Goal: Check status: Check status

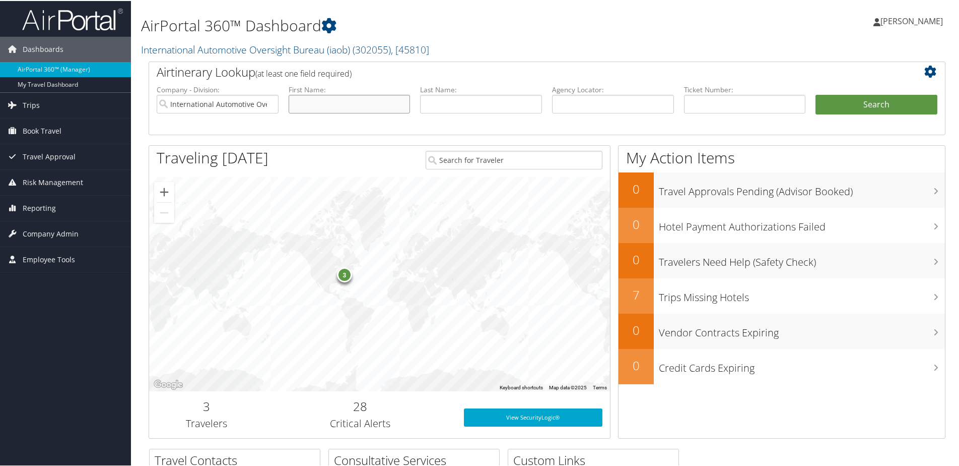
click at [354, 102] on input "text" at bounding box center [350, 103] width 122 height 19
type input "james"
click at [816, 94] on button "Search" at bounding box center [877, 104] width 122 height 20
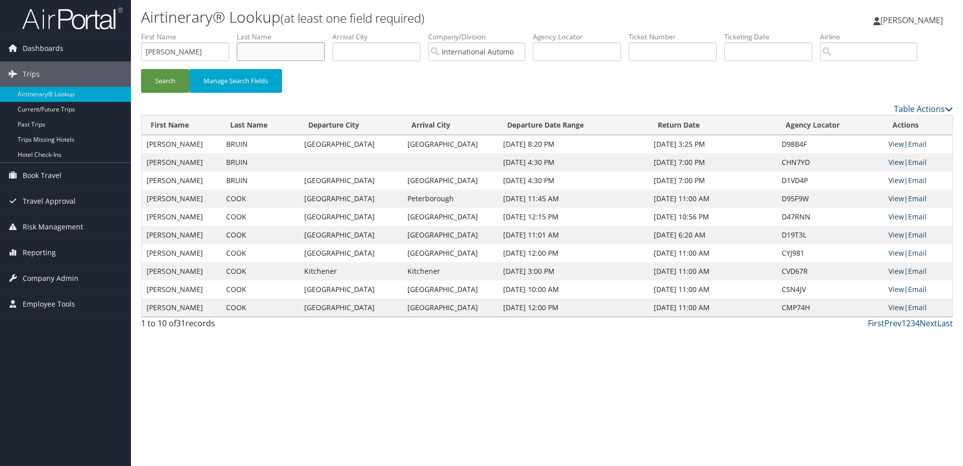
click at [254, 47] on input "text" at bounding box center [281, 51] width 88 height 19
type input "Bruin"
click at [163, 81] on button "Search" at bounding box center [165, 81] width 48 height 24
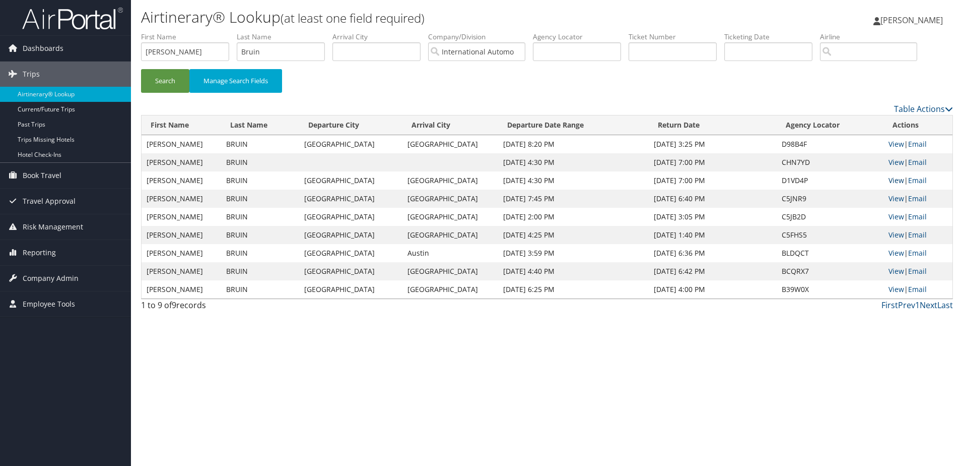
click at [893, 180] on link "View" at bounding box center [897, 180] width 16 height 10
click at [890, 144] on link "View" at bounding box center [897, 144] width 16 height 10
click at [38, 123] on link "Past Trips" at bounding box center [65, 124] width 131 height 15
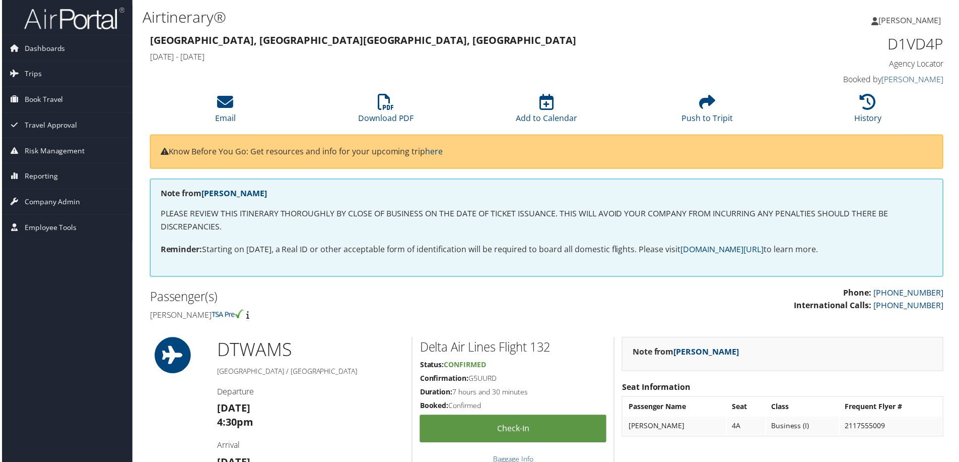
click at [570, 292] on p "Phone: [PHONE_NUMBER] International Calls: [PHONE_NUMBER]" at bounding box center [750, 301] width 391 height 26
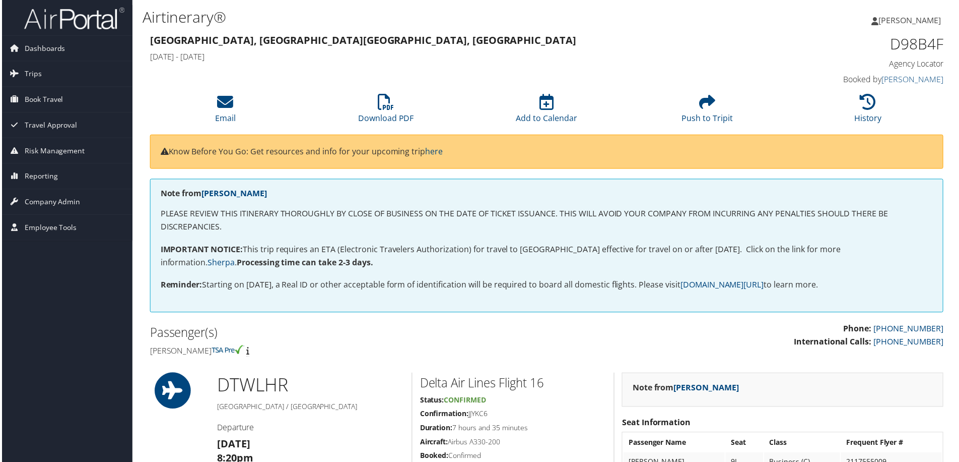
click at [602, 324] on p "Phone: [PHONE_NUMBER] International Calls: [PHONE_NUMBER]" at bounding box center [750, 337] width 391 height 26
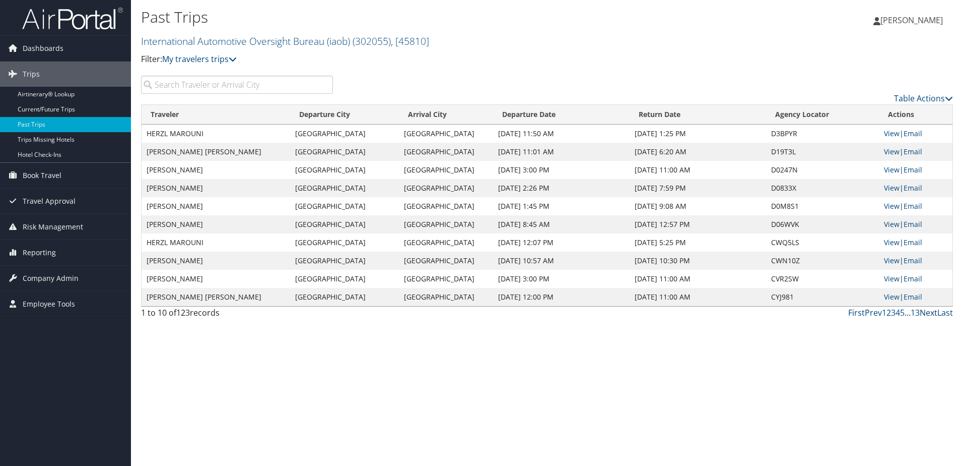
click at [931, 313] on link "Next" at bounding box center [929, 312] width 18 height 11
click at [865, 314] on link "Prev" at bounding box center [873, 312] width 17 height 11
click at [40, 106] on link "Current/Future Trips" at bounding box center [65, 109] width 131 height 15
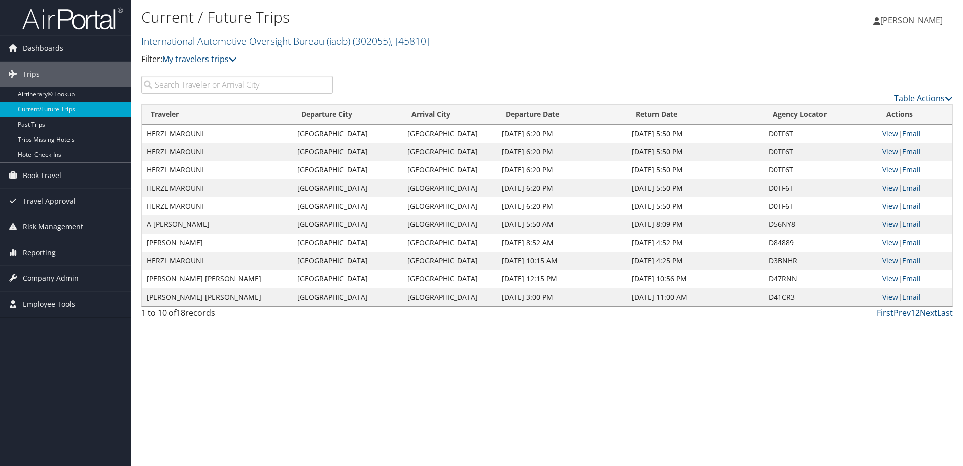
click at [190, 83] on input "search" at bounding box center [237, 85] width 192 height 18
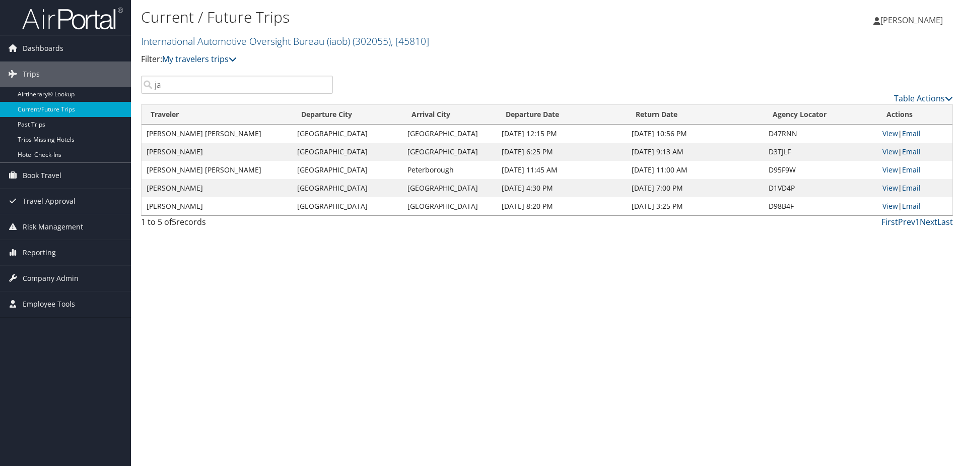
type input "j"
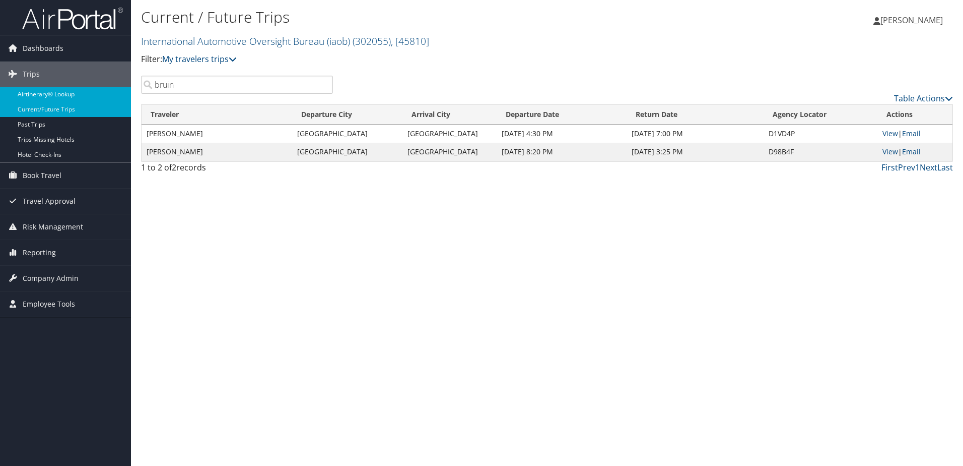
type input "bruin"
click at [72, 98] on link "Airtinerary® Lookup" at bounding box center [65, 94] width 131 height 15
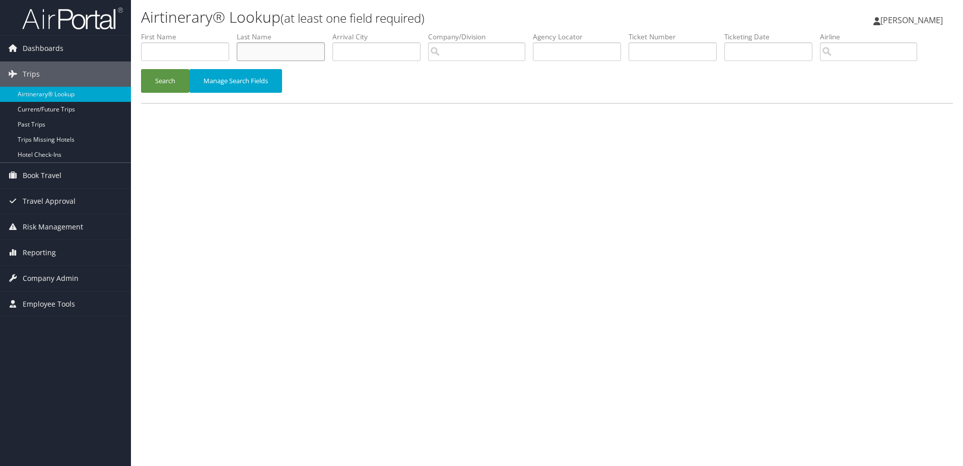
click at [271, 51] on input "text" at bounding box center [281, 51] width 88 height 19
type input "Bruin"
type input "[PERSON_NAME]"
type input "International Automotive Oversight Bureau (iaob)"
click at [157, 82] on button "Search" at bounding box center [165, 81] width 48 height 24
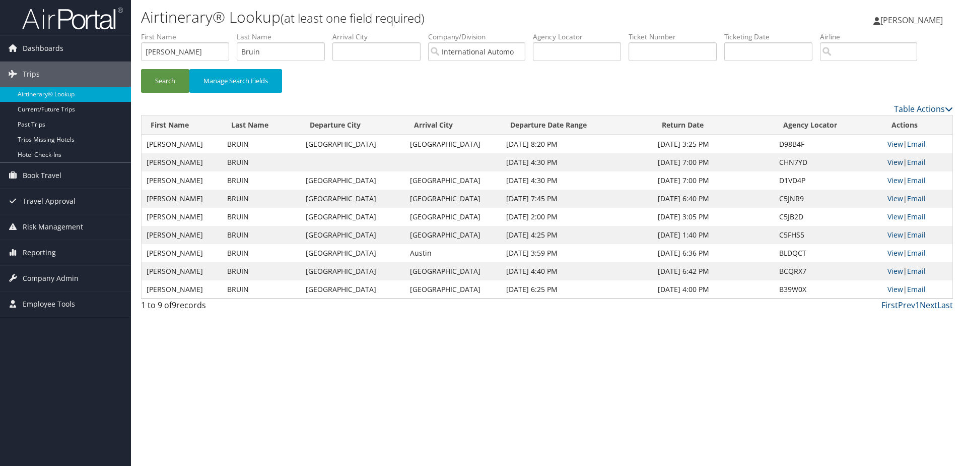
click at [894, 164] on link "View" at bounding box center [896, 162] width 16 height 10
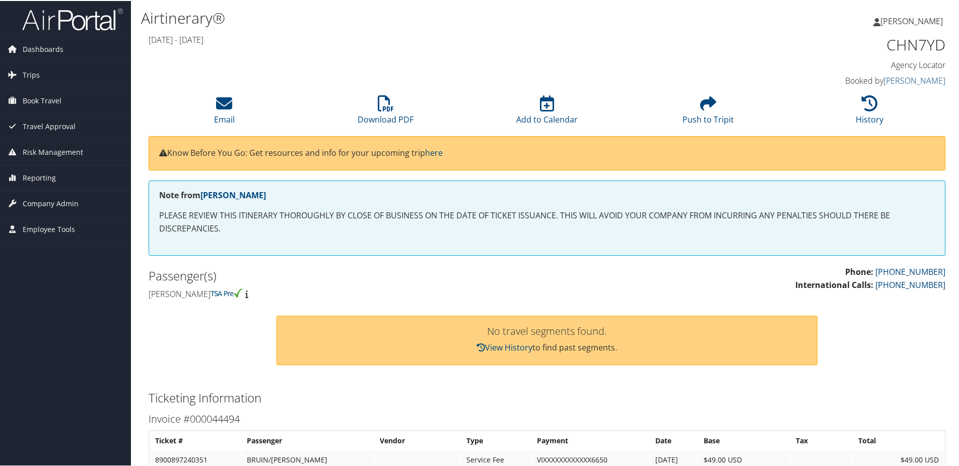
click at [483, 276] on h2 "Passenger(s)" at bounding box center [344, 274] width 391 height 17
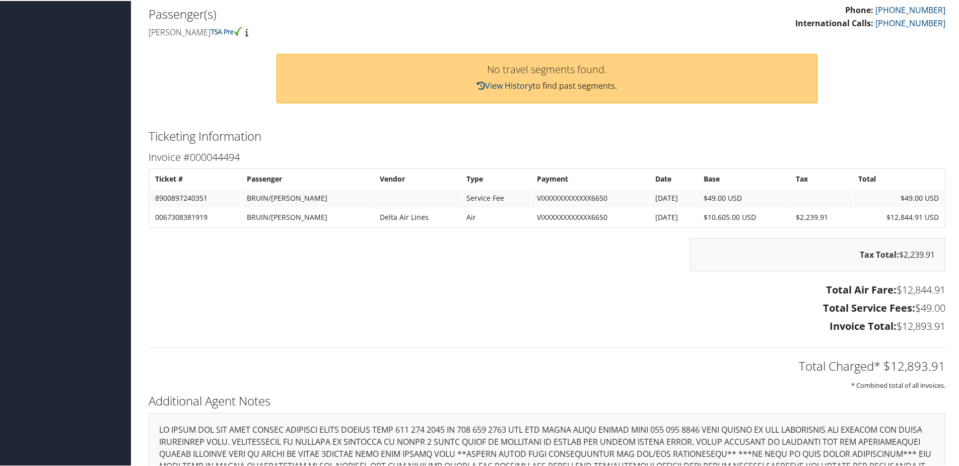
scroll to position [262, 0]
click at [521, 281] on div "Total Air Fare: $12,844.91 Total Service Fees: $49.00 Invoice Total: $12,893.91" at bounding box center [547, 308] width 812 height 56
